Goal: Information Seeking & Learning: Understand process/instructions

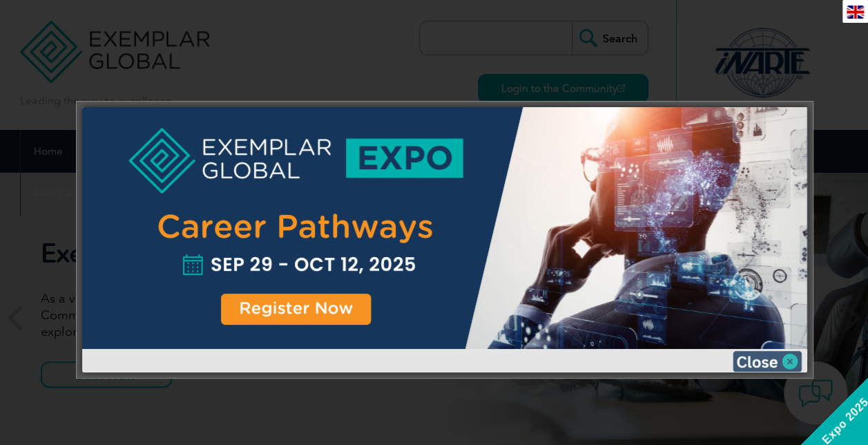
click at [791, 361] on img at bounding box center [767, 361] width 69 height 21
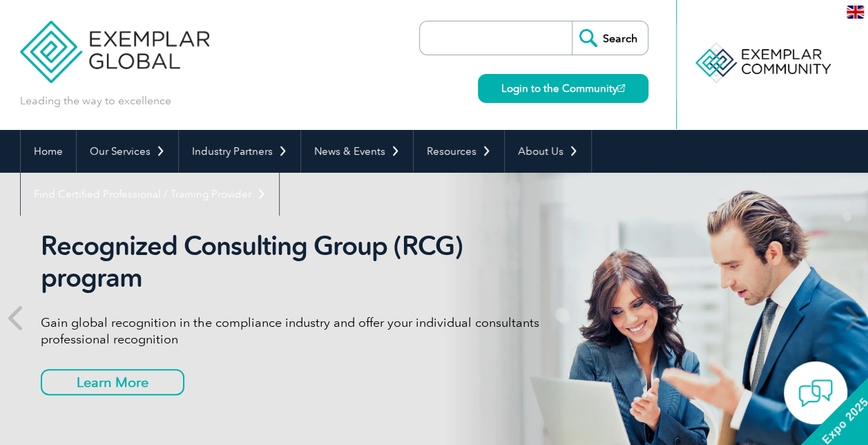
click at [497, 35] on input "search" at bounding box center [499, 37] width 145 height 33
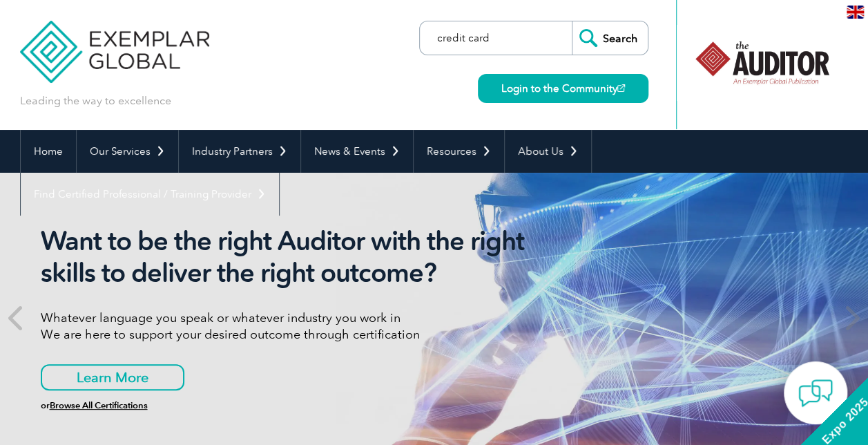
type input "credit card"
click at [591, 41] on input "Search" at bounding box center [610, 37] width 76 height 33
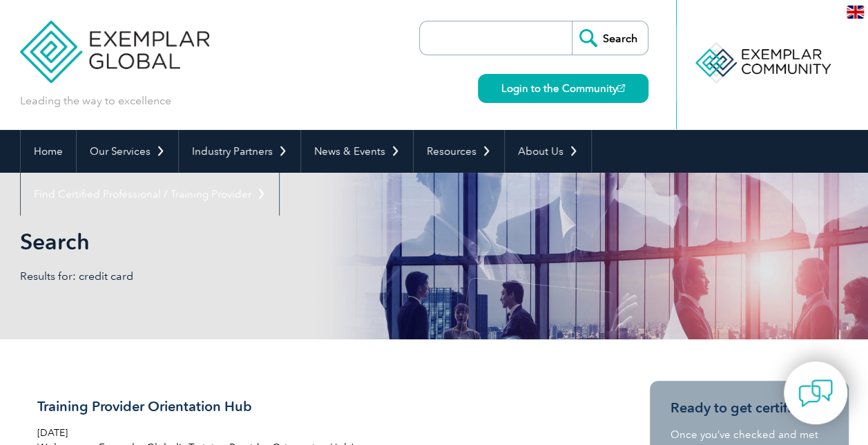
click at [504, 32] on input "search" at bounding box center [499, 37] width 145 height 33
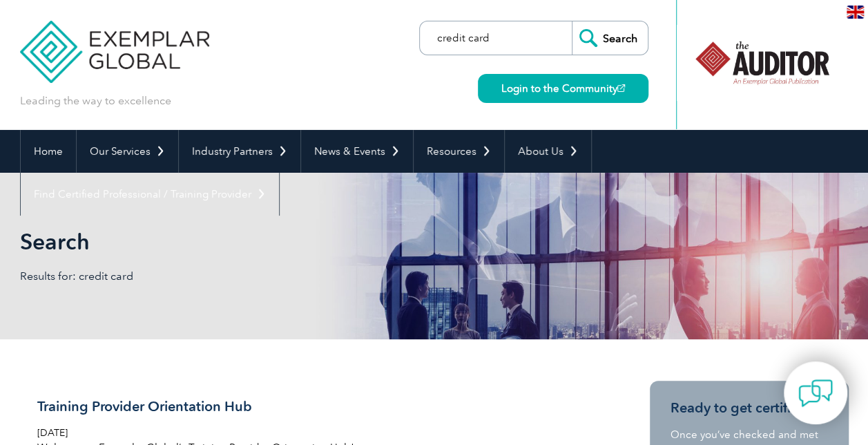
type input "credit card"
click at [572, 21] on input "Search" at bounding box center [610, 37] width 76 height 33
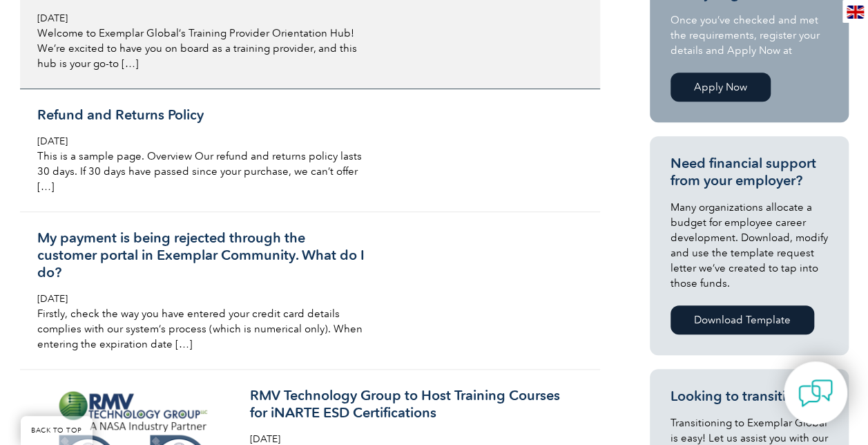
scroll to position [484, 0]
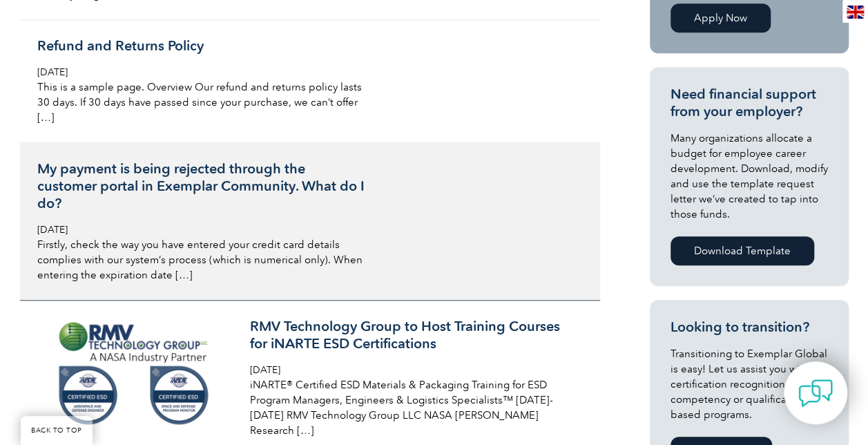
click at [214, 193] on h3 "My payment is being rejected through the customer portal in Exemplar Community.…" at bounding box center [200, 186] width 327 height 52
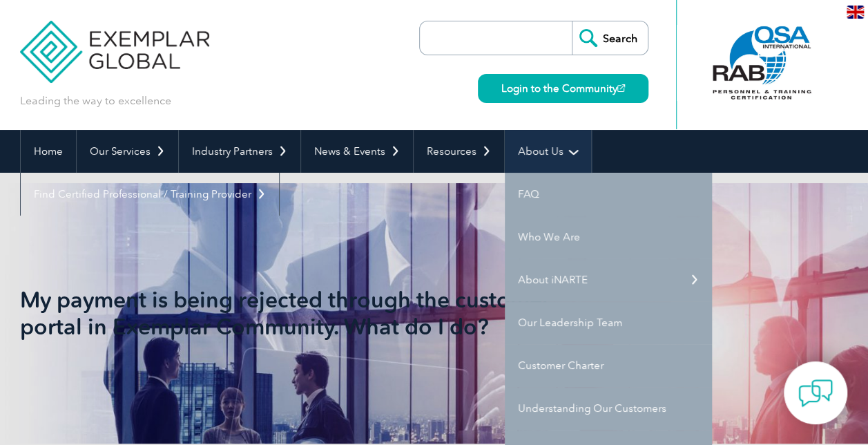
click at [533, 154] on link "About Us" at bounding box center [548, 151] width 86 height 43
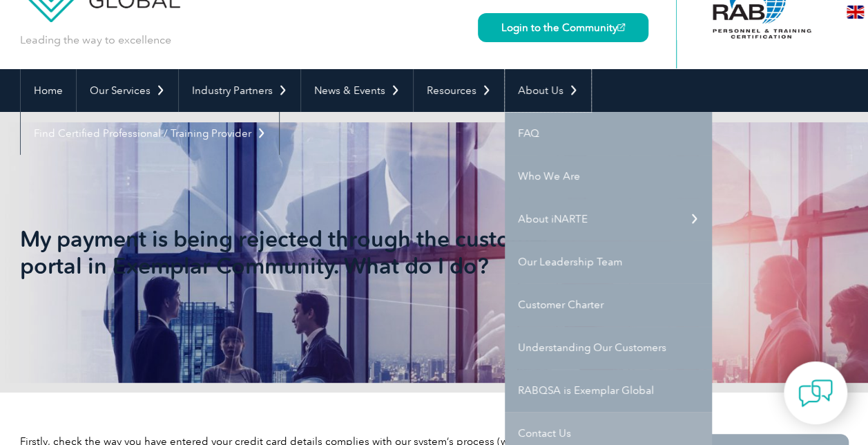
scroll to position [138, 0]
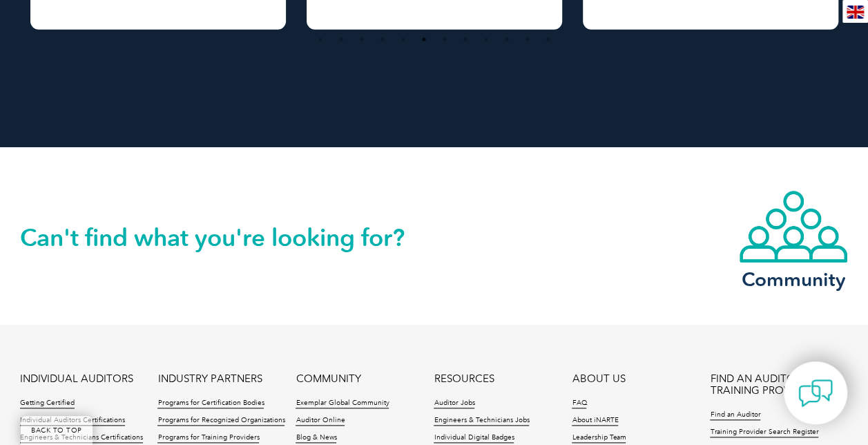
scroll to position [3247, 0]
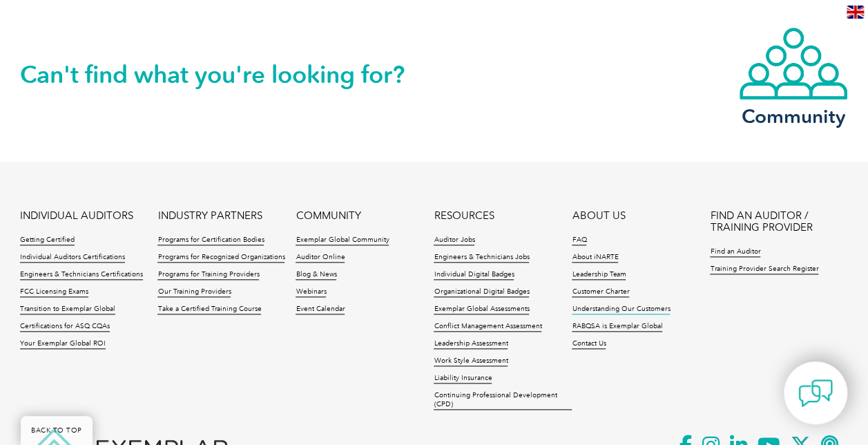
click at [654, 307] on link "Understanding Our Customers" at bounding box center [621, 310] width 98 height 10
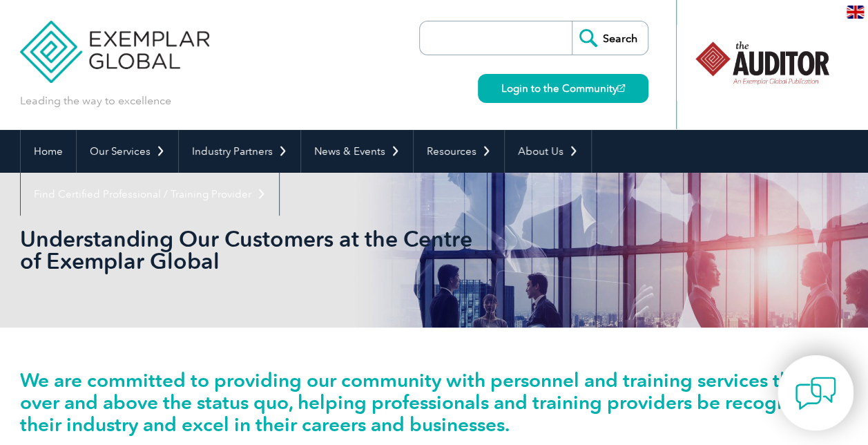
click at [814, 390] on img at bounding box center [815, 392] width 41 height 41
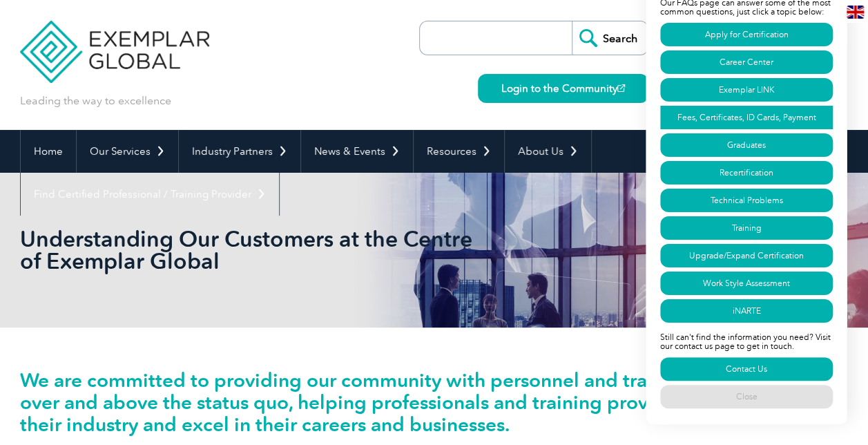
click at [757, 113] on link "Fees, Certificates, ID Cards, Payment" at bounding box center [746, 117] width 173 height 23
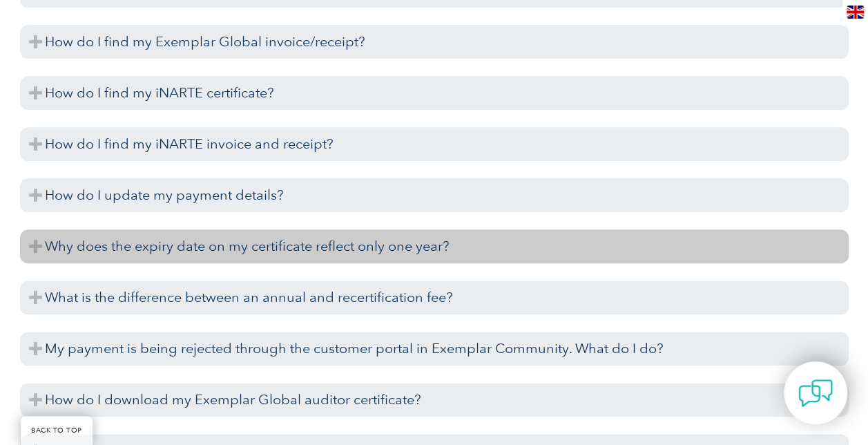
scroll to position [3358, 0]
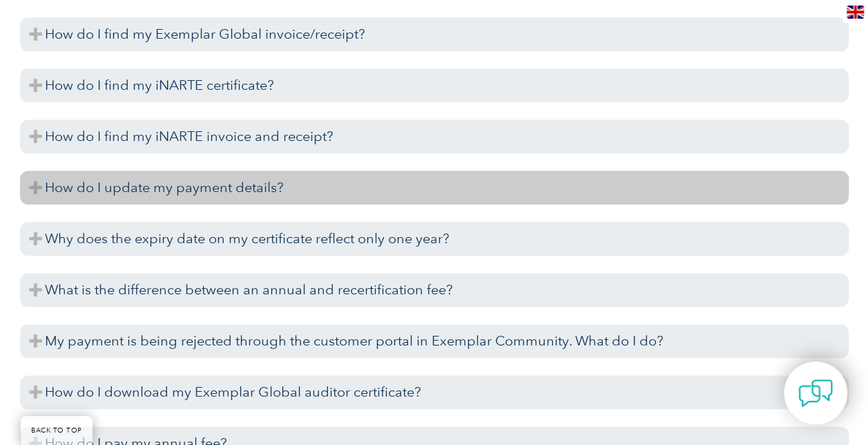
click at [91, 192] on h3 "How do I update my payment details?" at bounding box center [434, 188] width 829 height 34
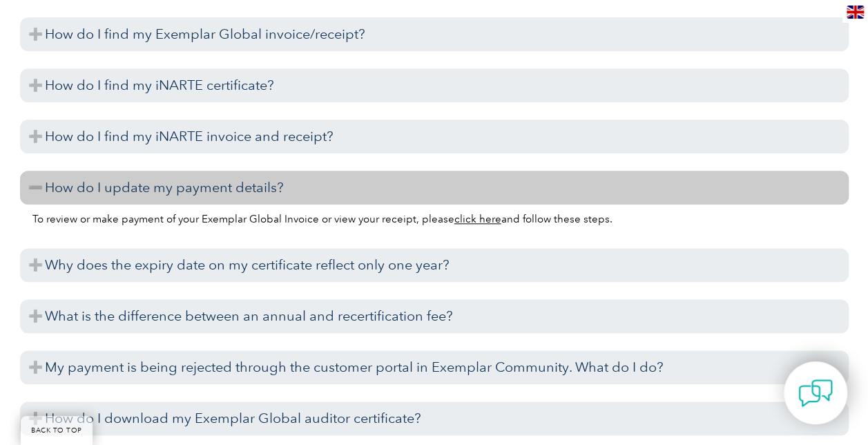
click at [466, 220] on link "click here" at bounding box center [478, 219] width 47 height 12
click at [466, 218] on link "click here" at bounding box center [478, 219] width 47 height 12
click at [468, 217] on link "click here" at bounding box center [478, 219] width 47 height 12
